Goal: Task Accomplishment & Management: Use online tool/utility

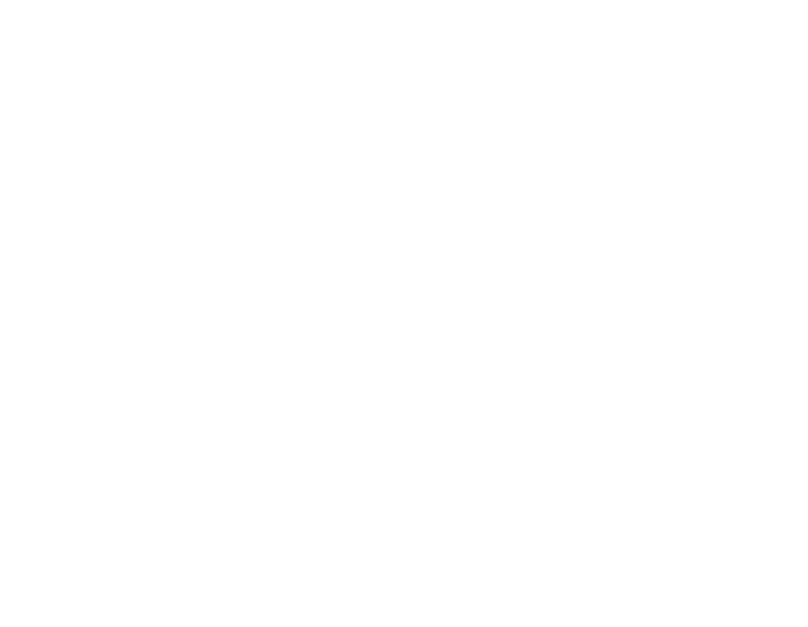
select select "Song"
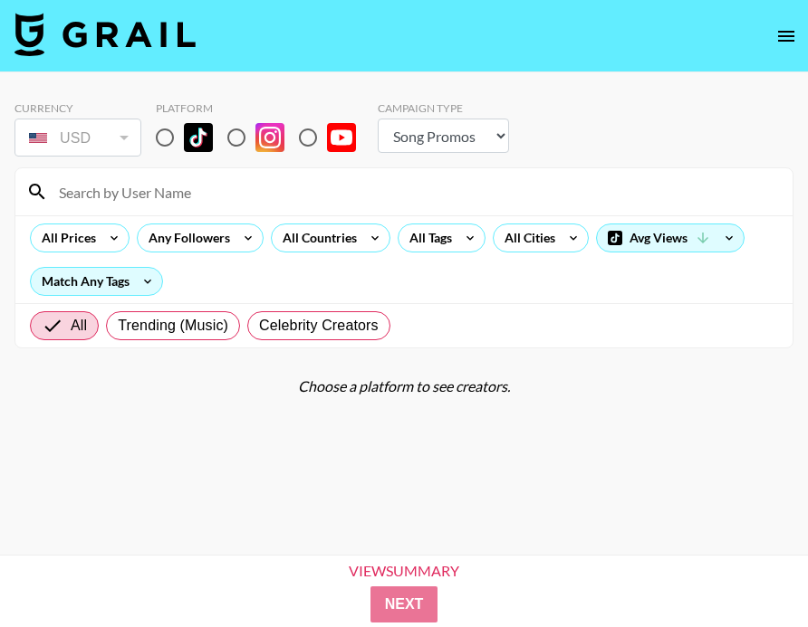
click at [155, 139] on input "radio" at bounding box center [165, 138] width 38 height 38
radio input "true"
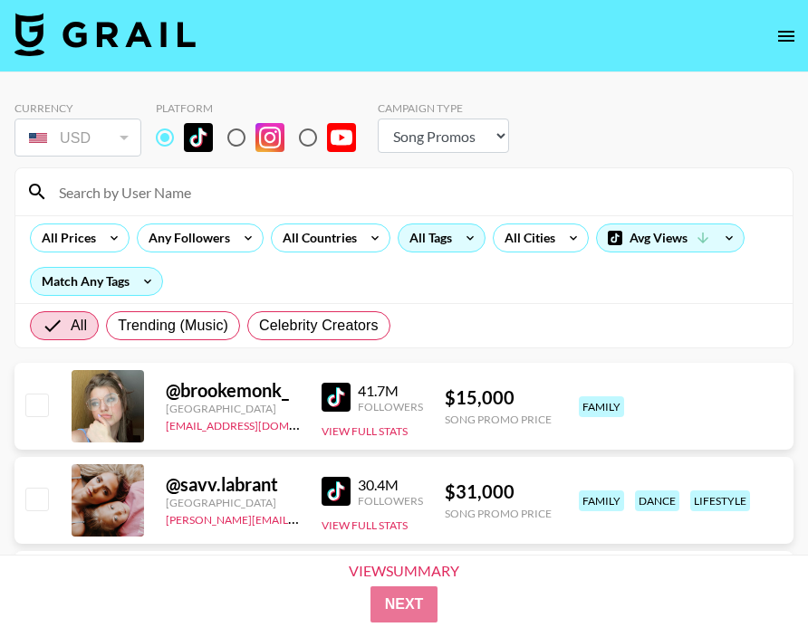
click at [453, 231] on div "All Tags" at bounding box center [441, 238] width 88 height 29
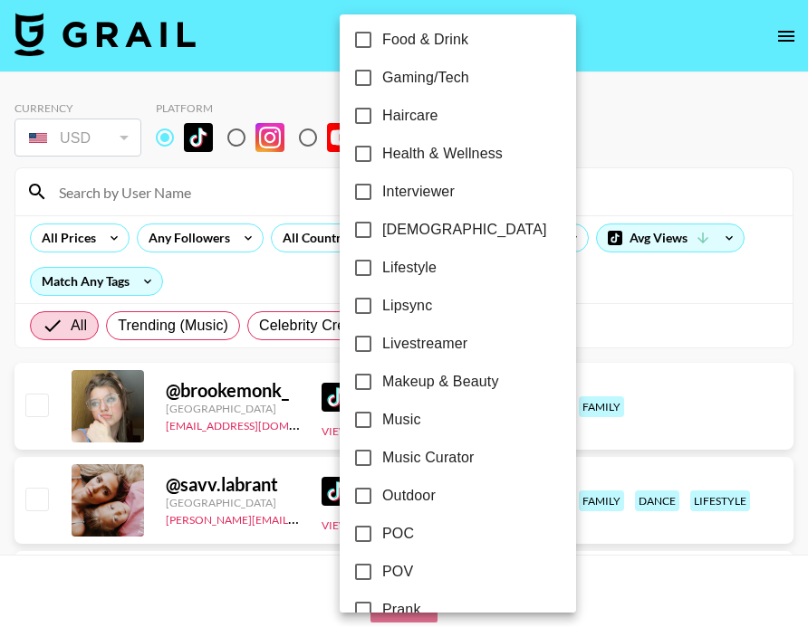
scroll to position [797, 0]
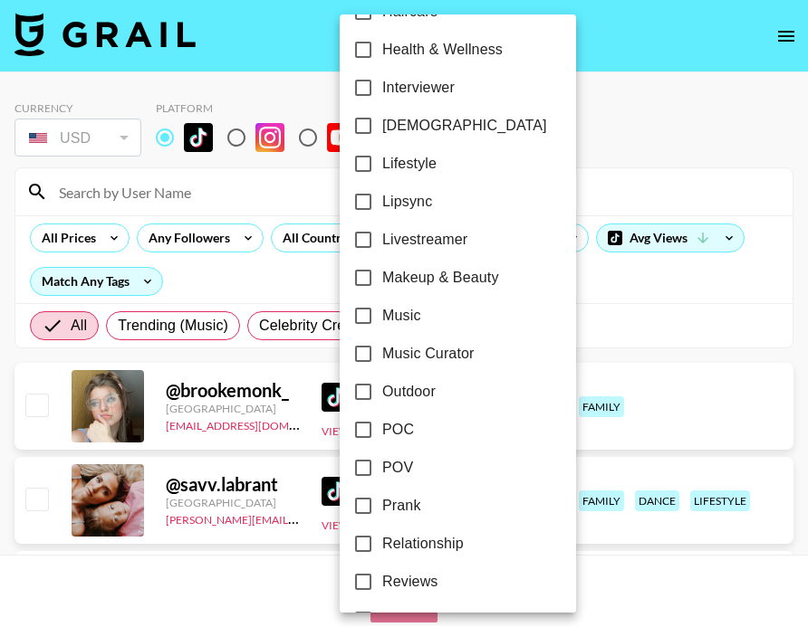
click at [120, 158] on div at bounding box center [404, 313] width 808 height 627
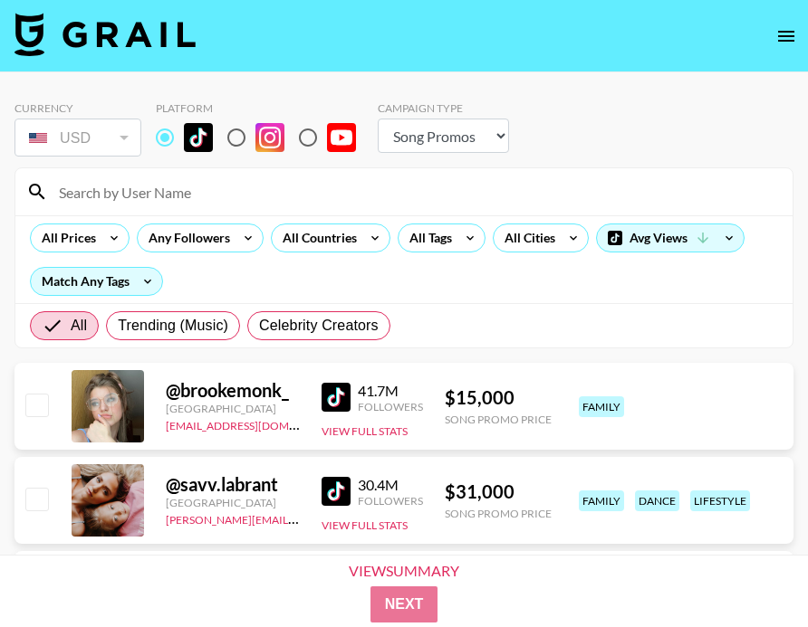
click at [132, 196] on div "24h Acting Aesthetic Alternative Animals / Pets Anime Art Astrology Body Positi…" at bounding box center [404, 313] width 808 height 627
click at [132, 196] on input at bounding box center [414, 191] width 733 height 29
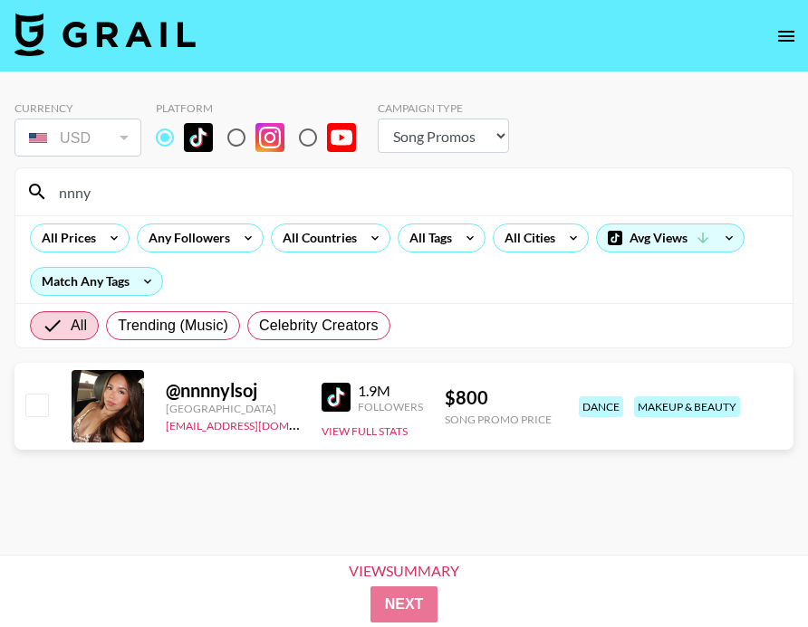
type input "nnny"
click at [341, 392] on img at bounding box center [335, 397] width 29 height 29
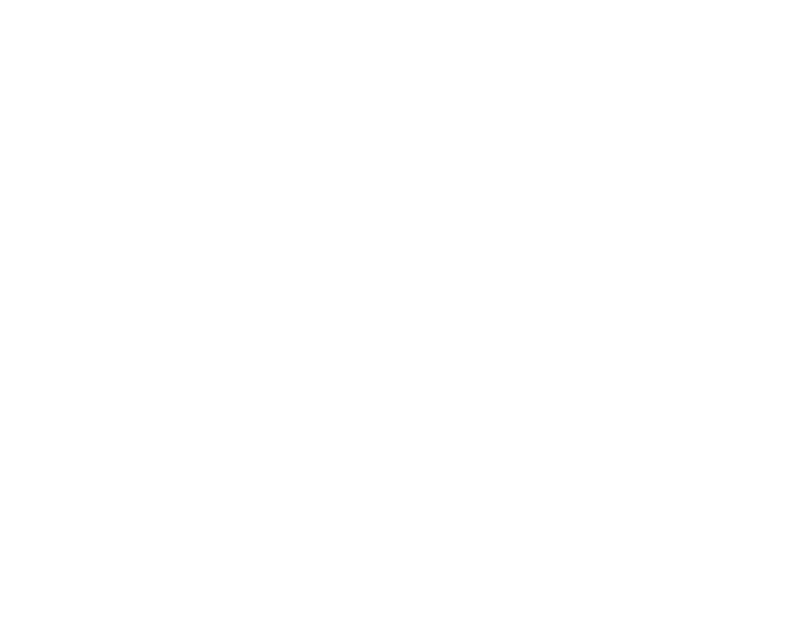
select select "Song"
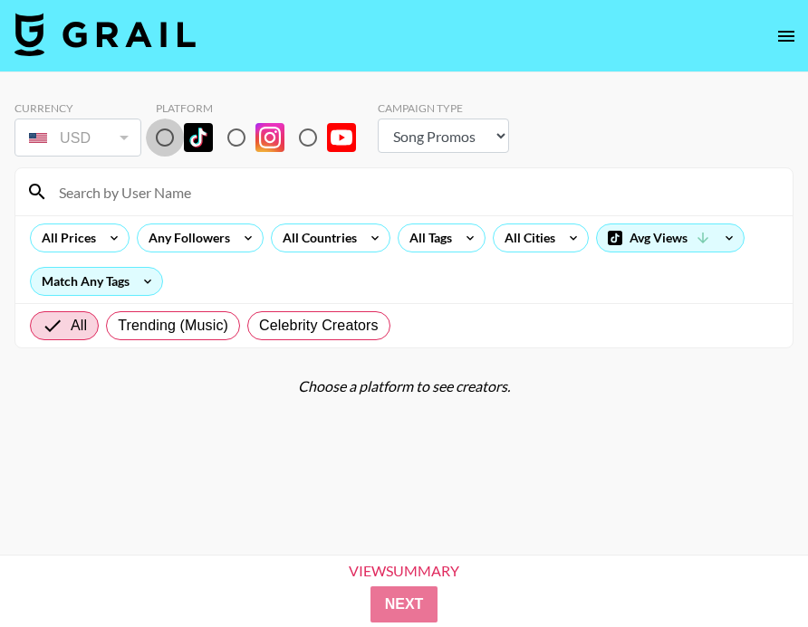
click at [159, 129] on input "radio" at bounding box center [165, 138] width 38 height 38
radio input "true"
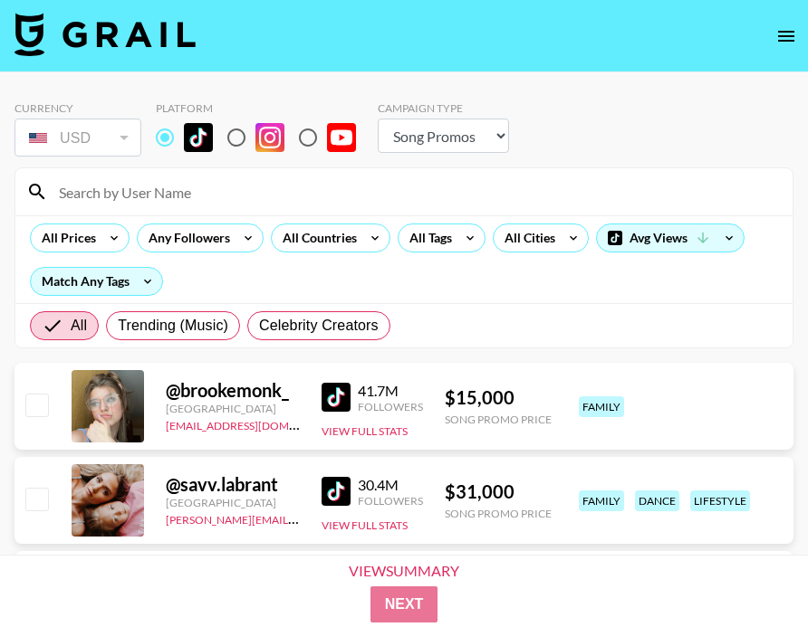
click at [155, 180] on input at bounding box center [414, 191] width 733 height 29
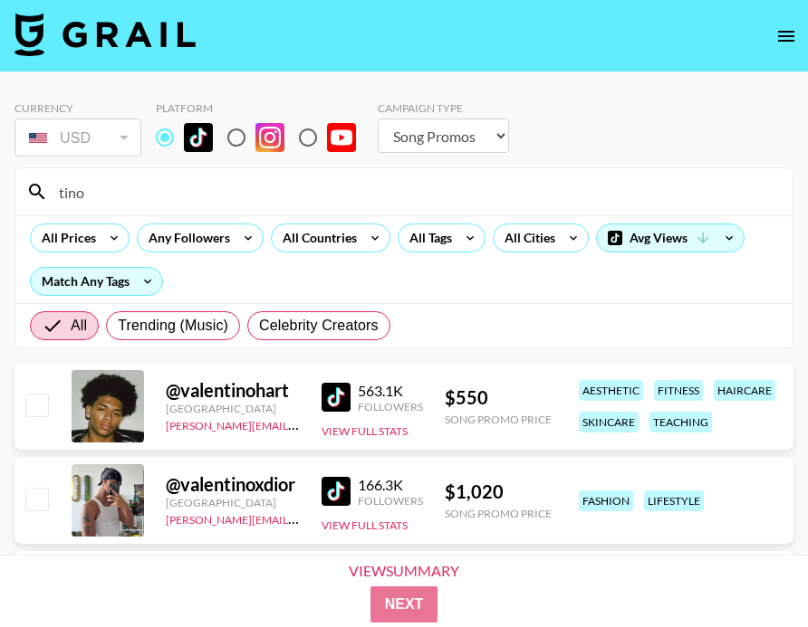
drag, startPoint x: 133, startPoint y: 202, endPoint x: -16, endPoint y: 150, distance: 158.0
click at [0, 150] on html "Currency USD USD ​ Platform Campaign Type Choose Type... Song Promos Brand Prom…" at bounding box center [404, 428] width 808 height 856
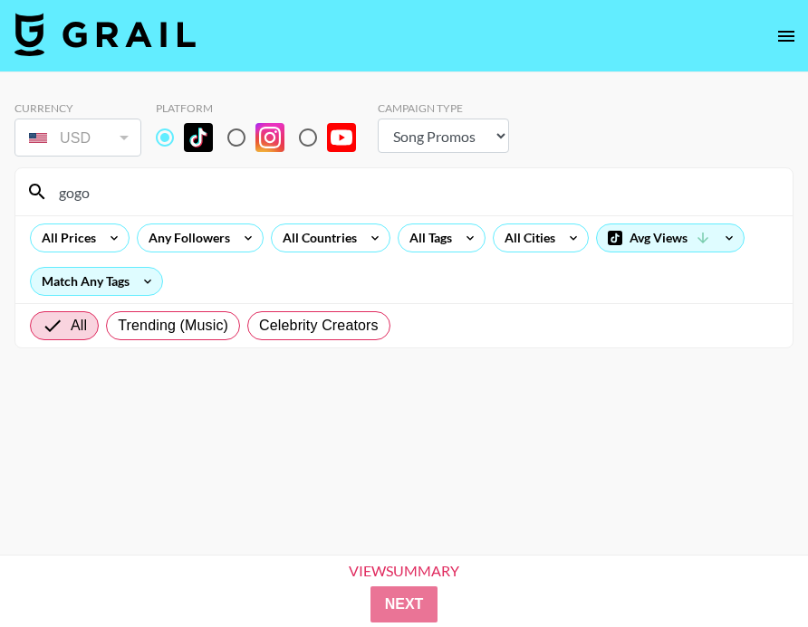
type input "gogo"
